Goal: Task Accomplishment & Management: Use online tool/utility

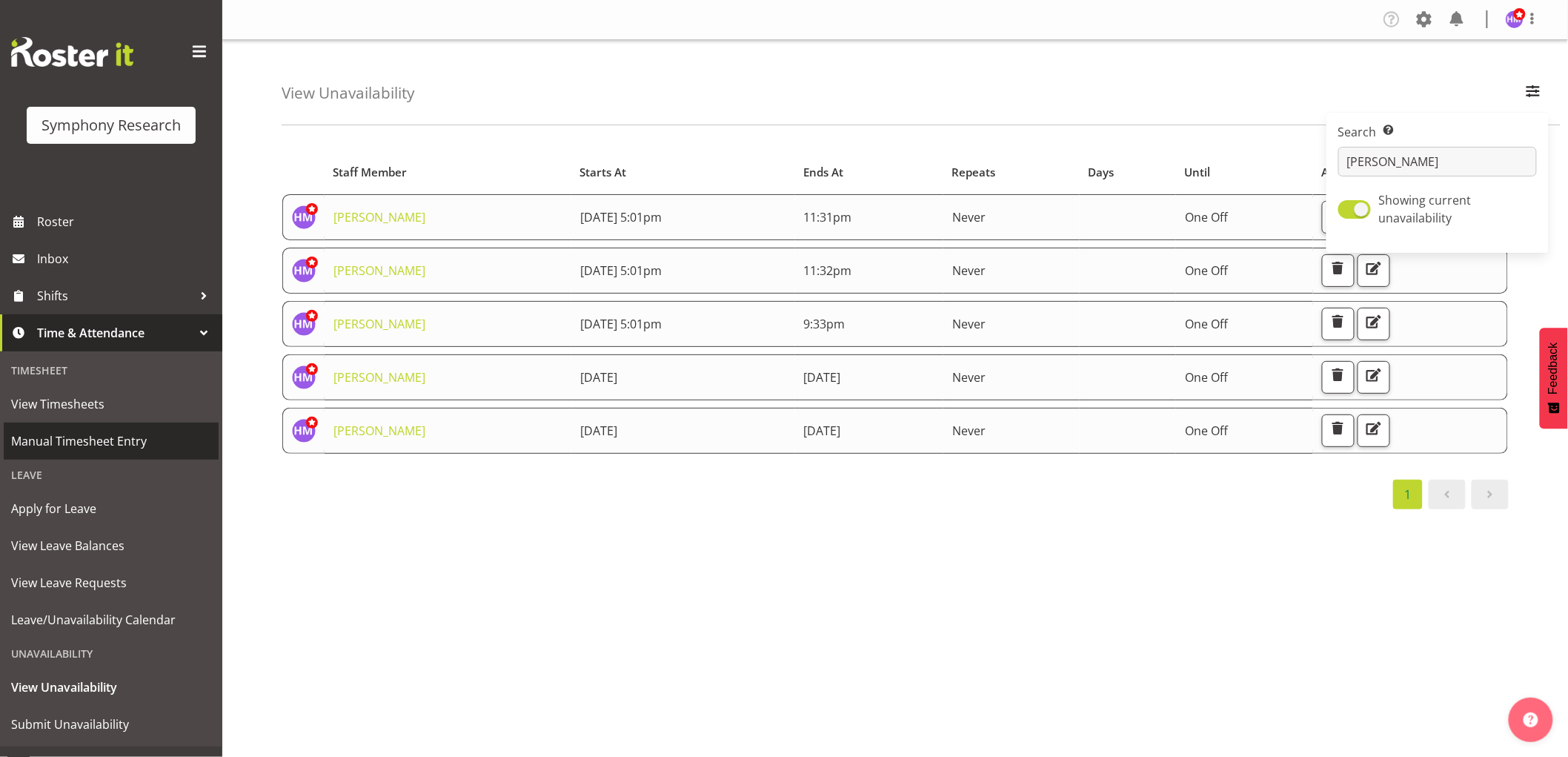
click at [92, 436] on span "Manual Timesheet Entry" at bounding box center [111, 441] width 200 height 22
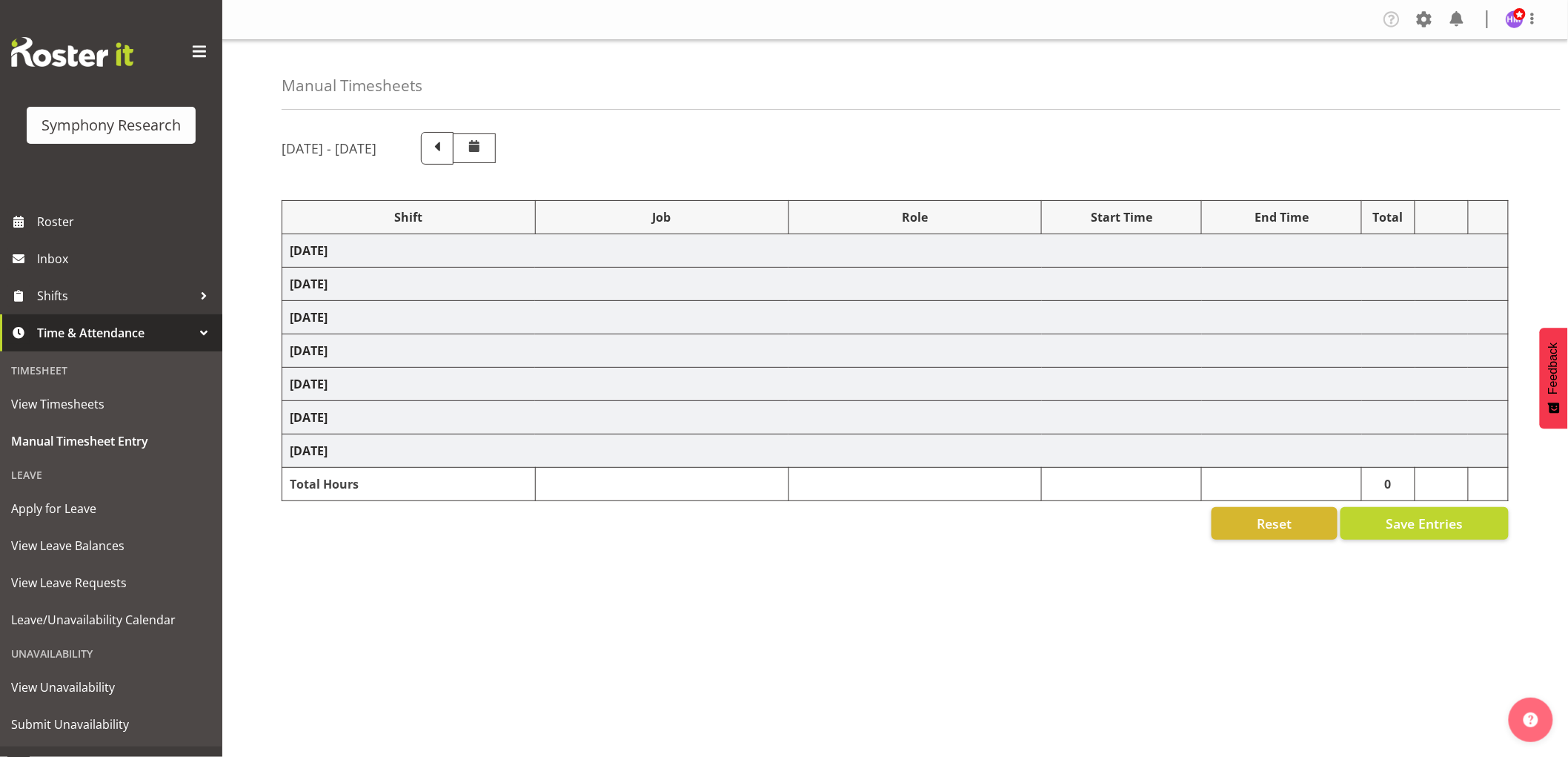
select select "1607"
select select "10499"
select select "1607"
select select "2379"
select select "1607"
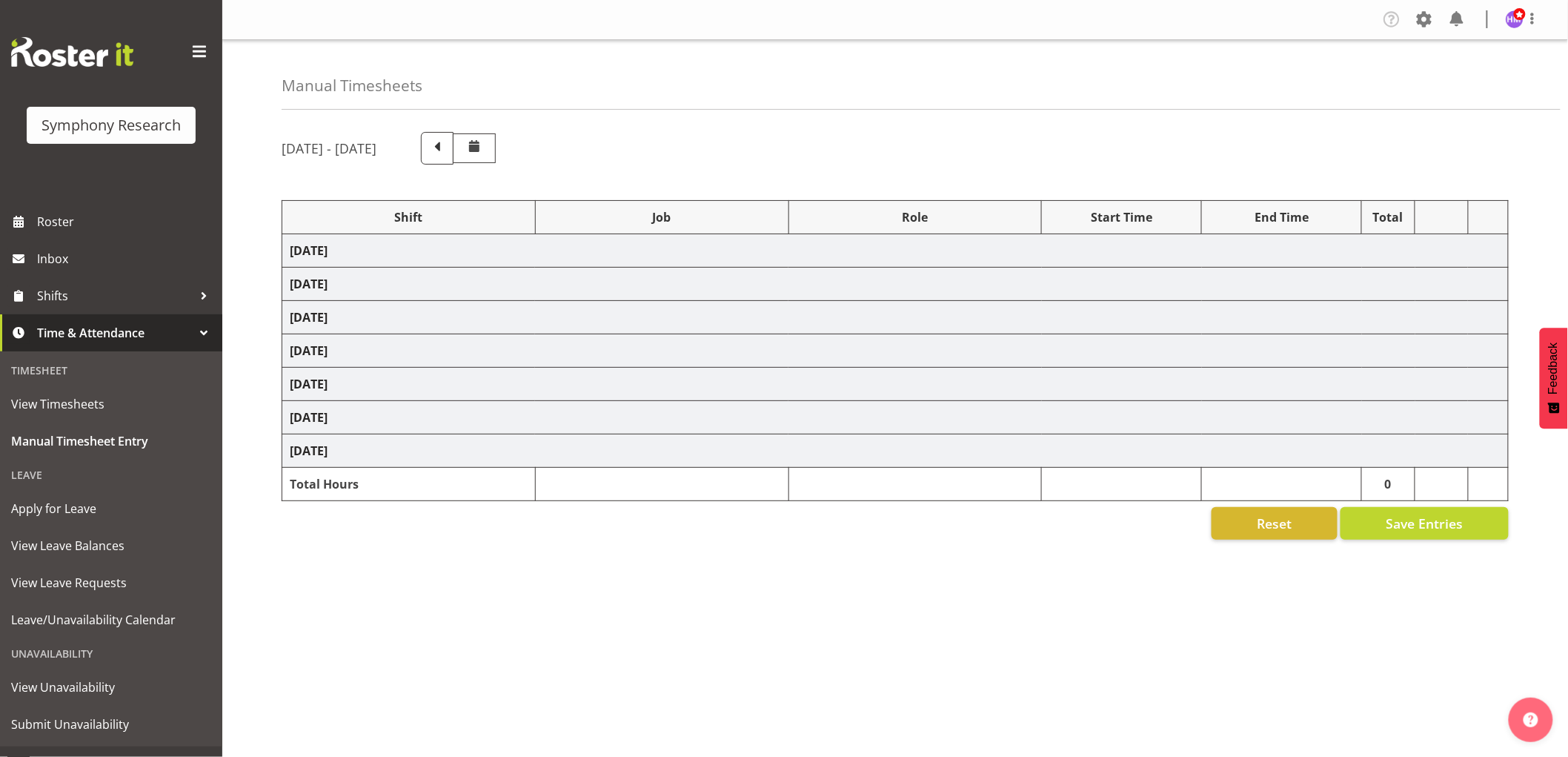
select select "2379"
select select "1607"
select select "743"
select select "1607"
select select "9636"
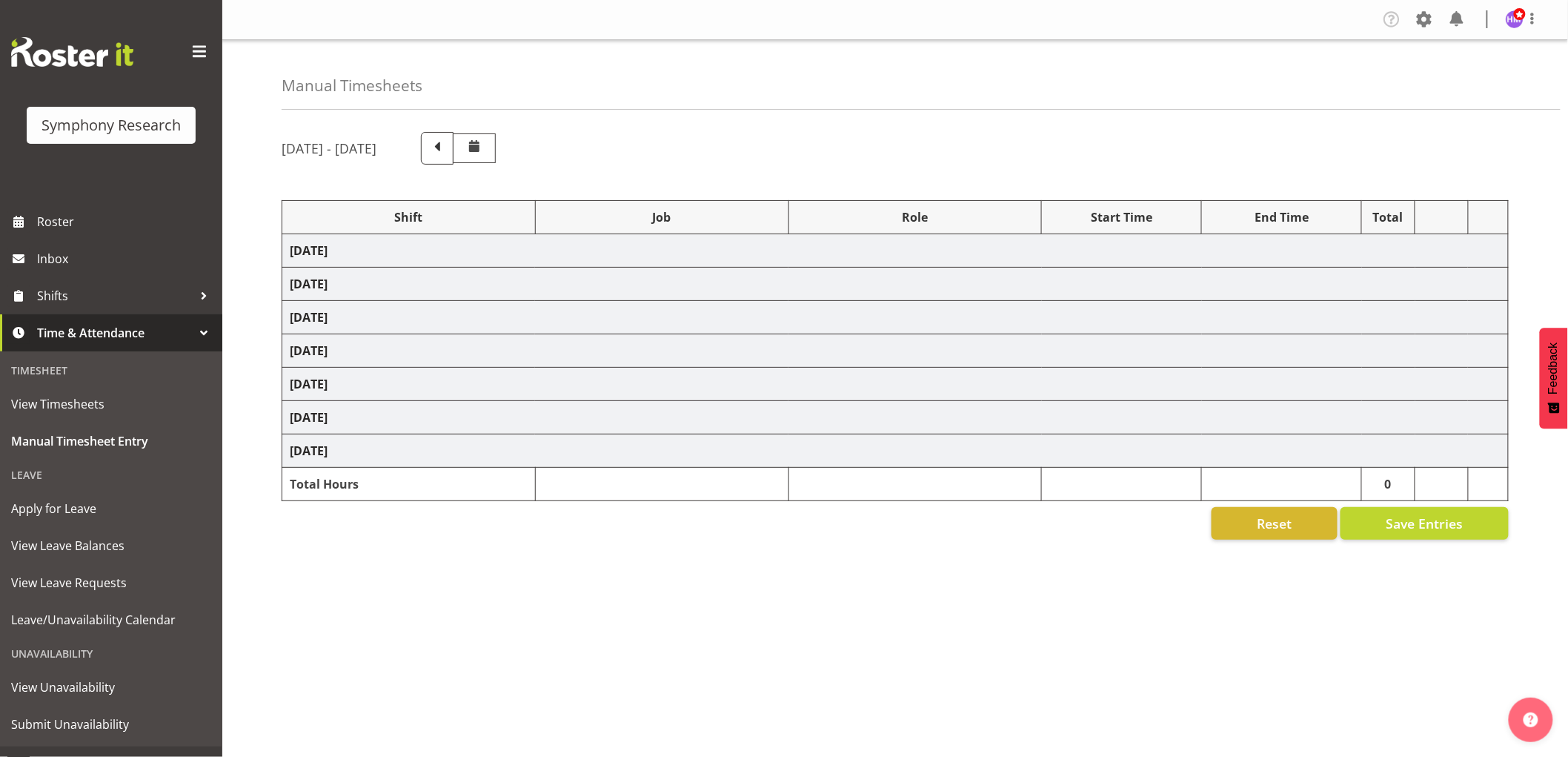
select select "1607"
select select "2379"
select select "1607"
select select "743"
select select "1607"
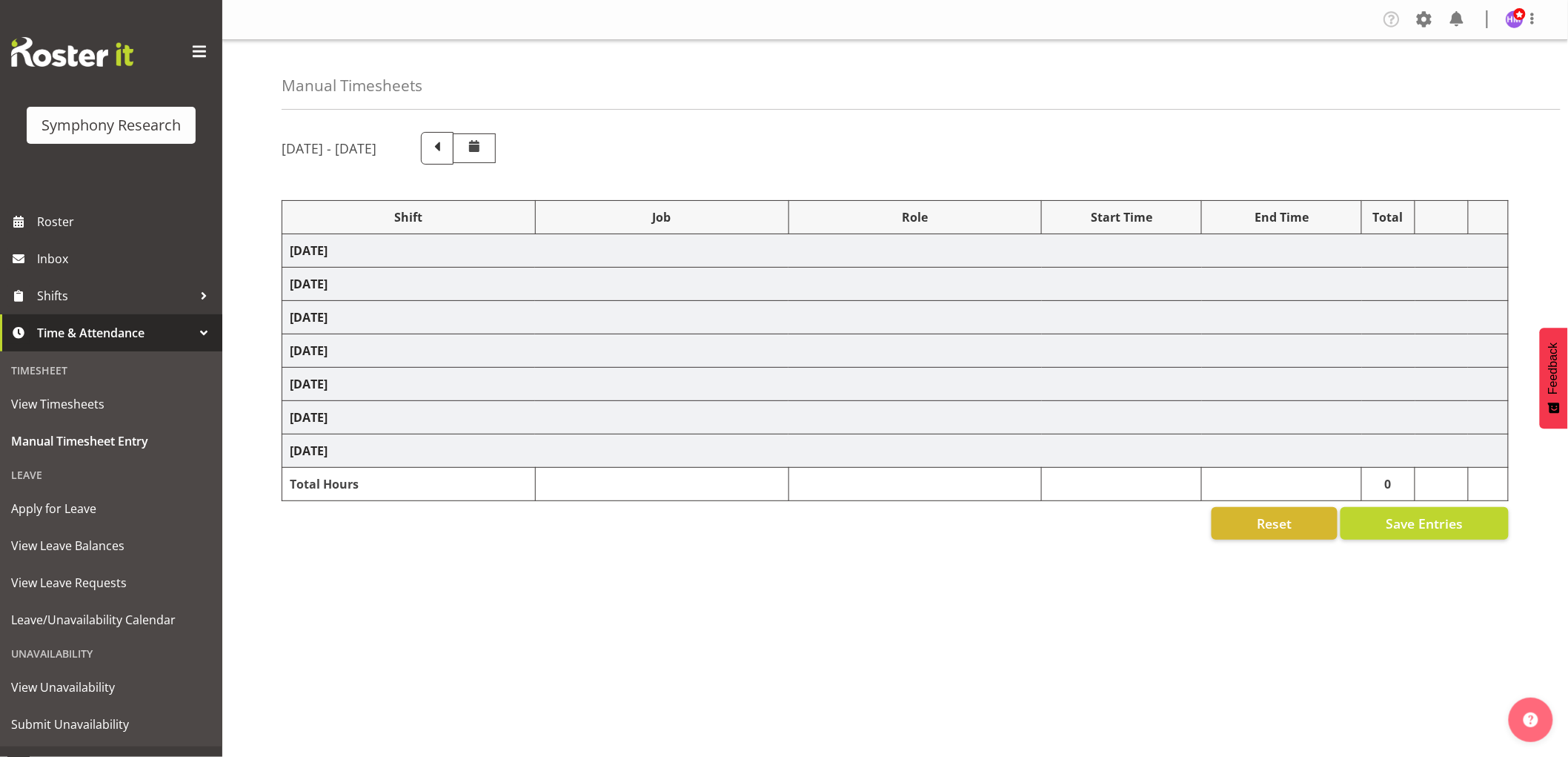
select select "9426"
select select "1607"
select select "10239"
select select "1607"
select select "10420"
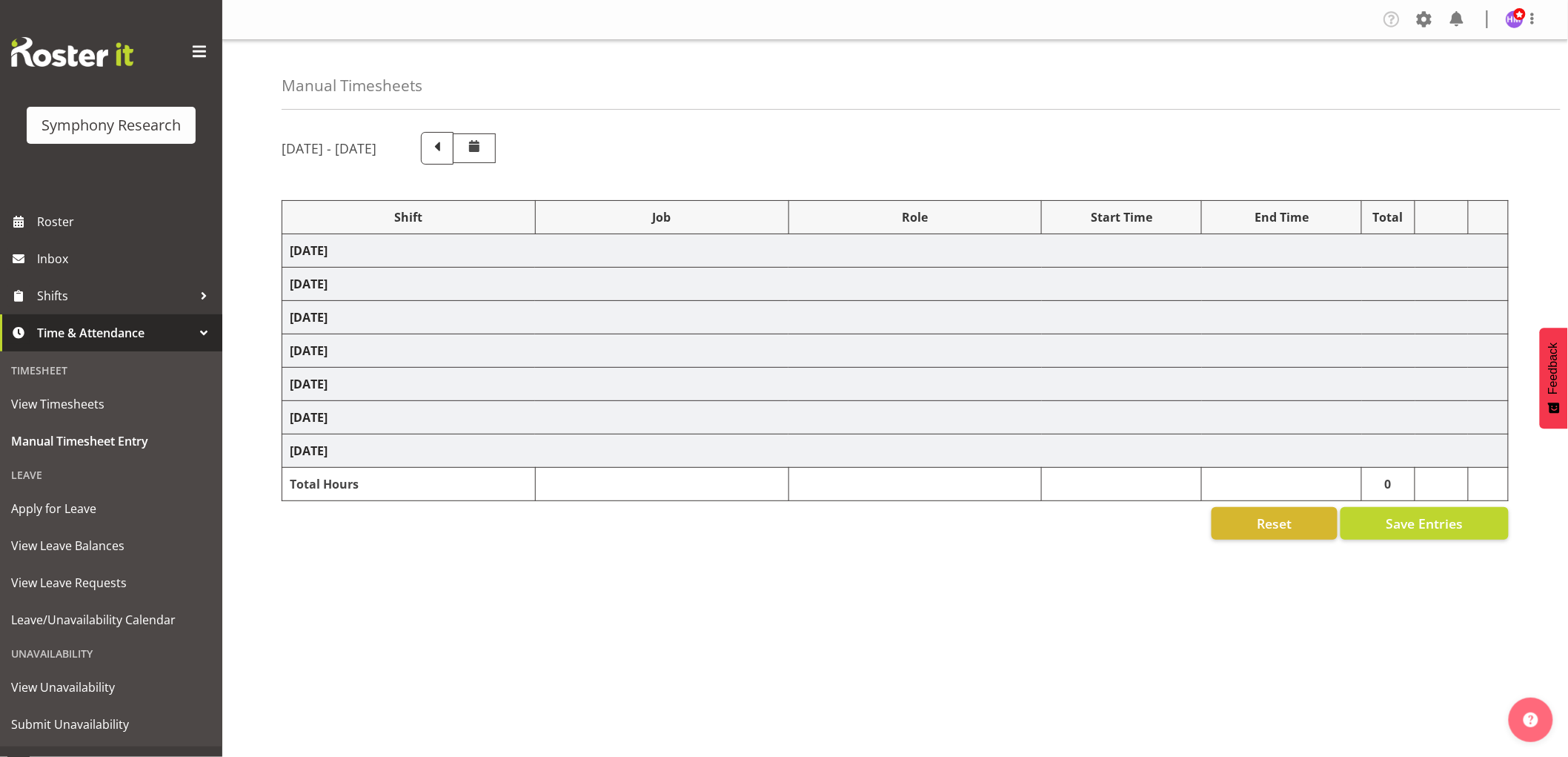
select select "1607"
select select "9636"
select select "1607"
select select "10458"
select select "1607"
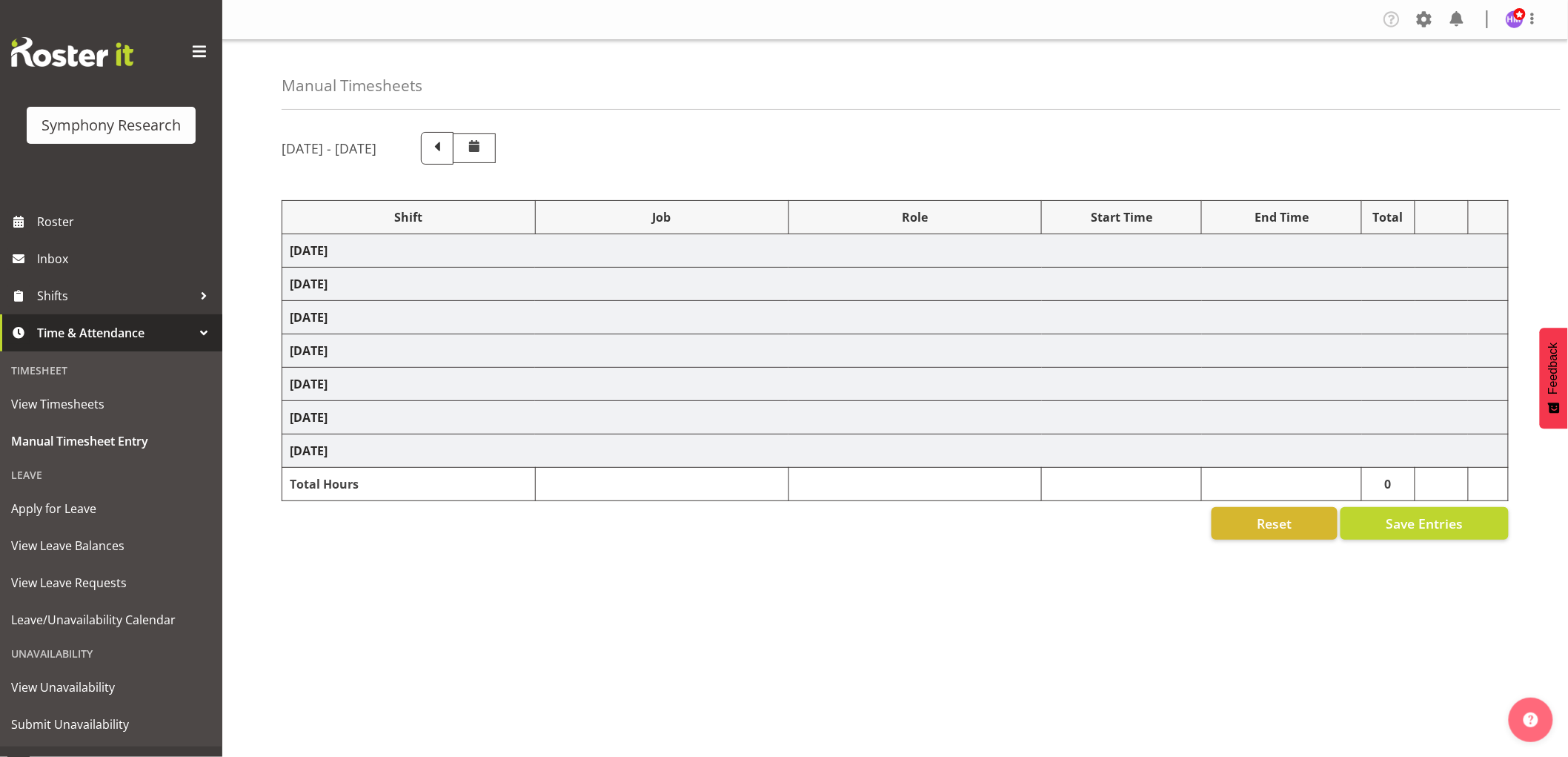
select select "10242"
select select "1607"
select select "2379"
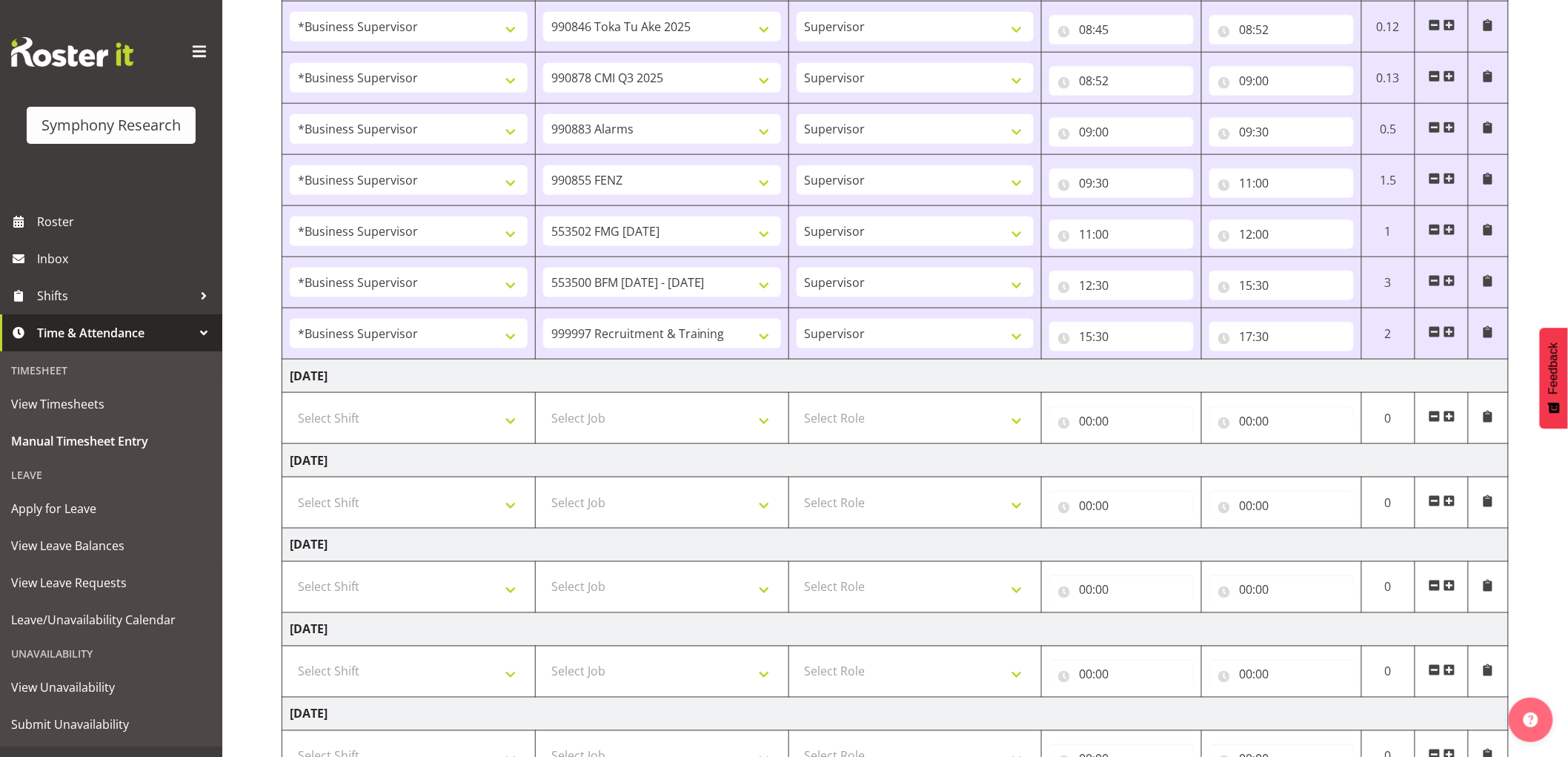
scroll to position [659, 0]
click at [1544, 160] on div "August 11th - August 17th 2025 Shift Job Role Start Time End Time Total Monday …" at bounding box center [925, 163] width 1286 height 1402
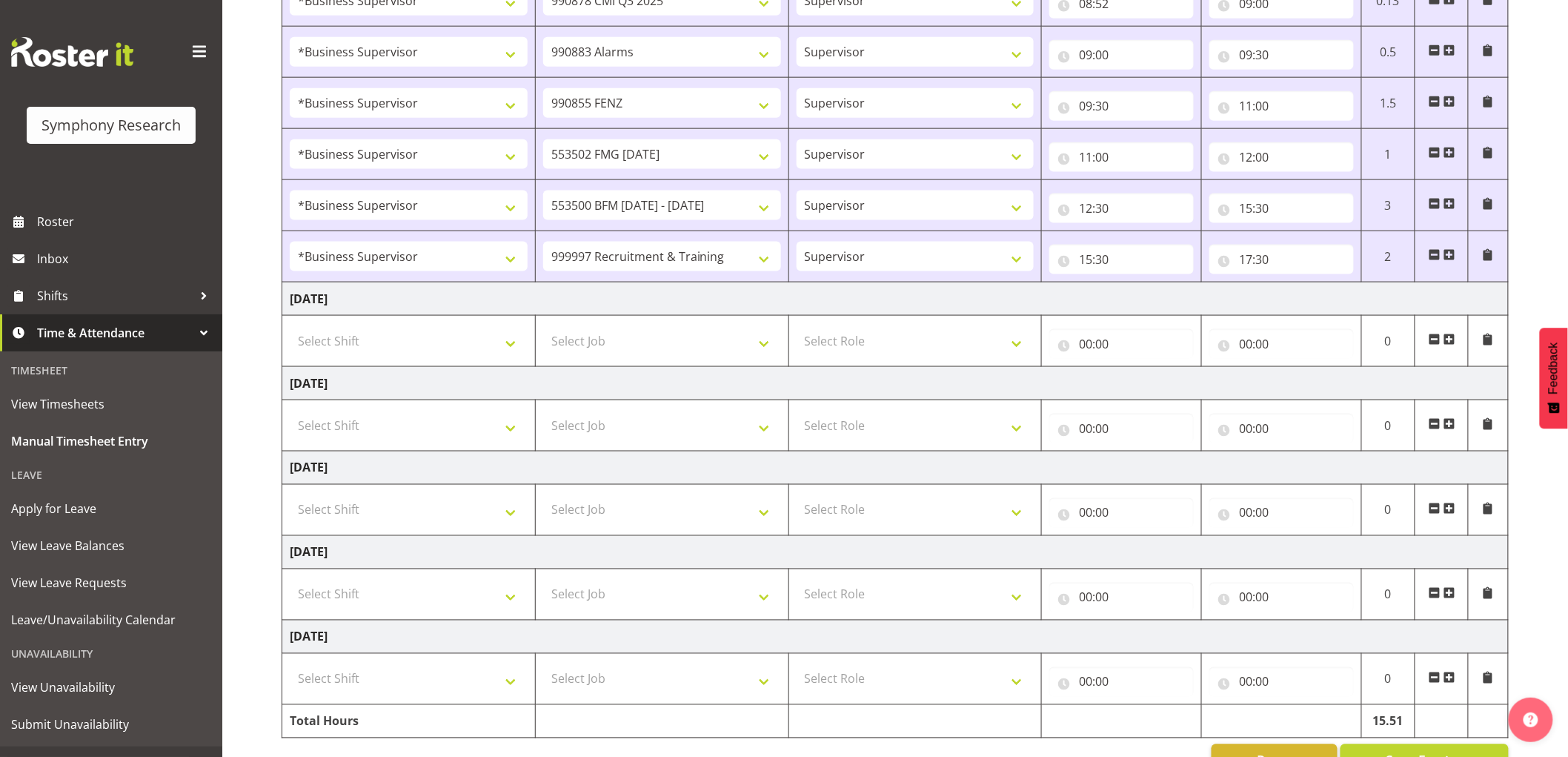
scroll to position [781, 0]
